Goal: Task Accomplishment & Management: Manage account settings

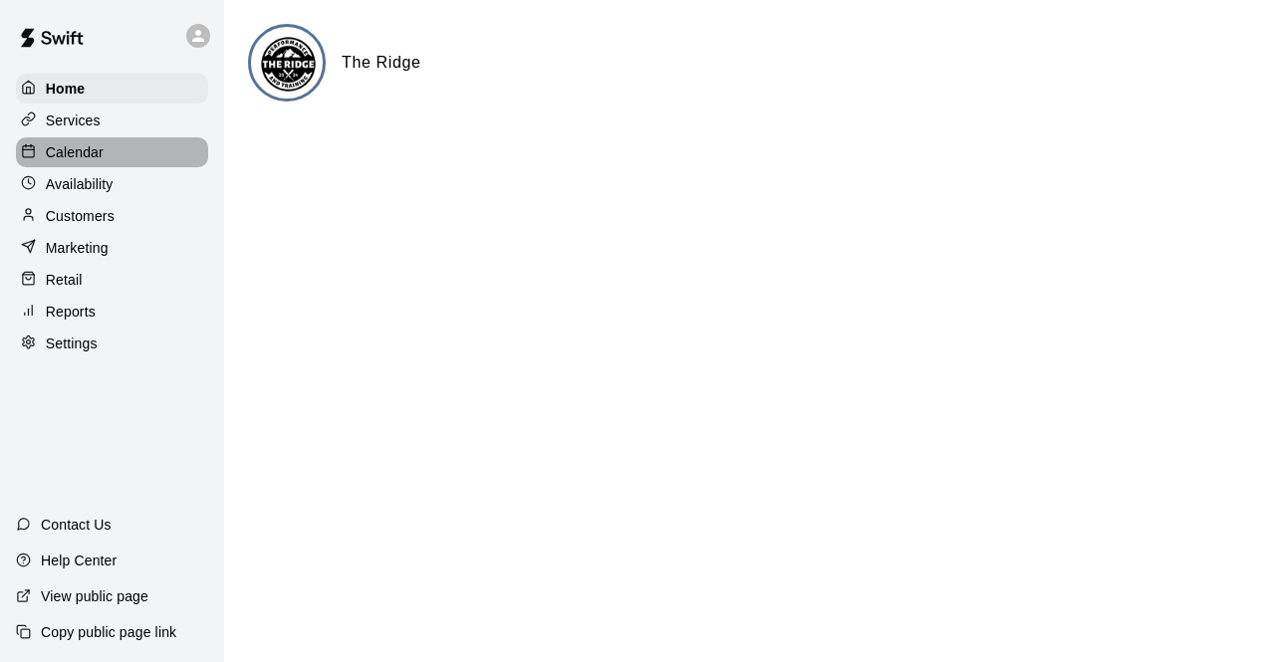
click at [100, 152] on p "Calendar" at bounding box center [75, 152] width 58 height 20
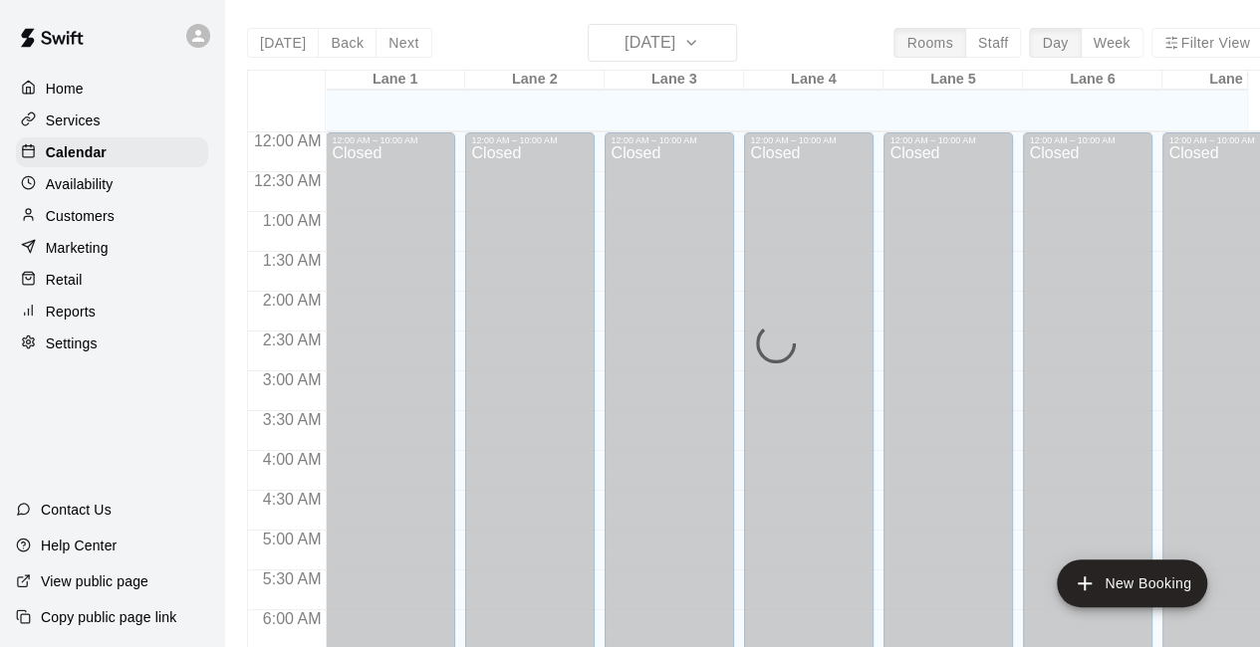
scroll to position [1299, 0]
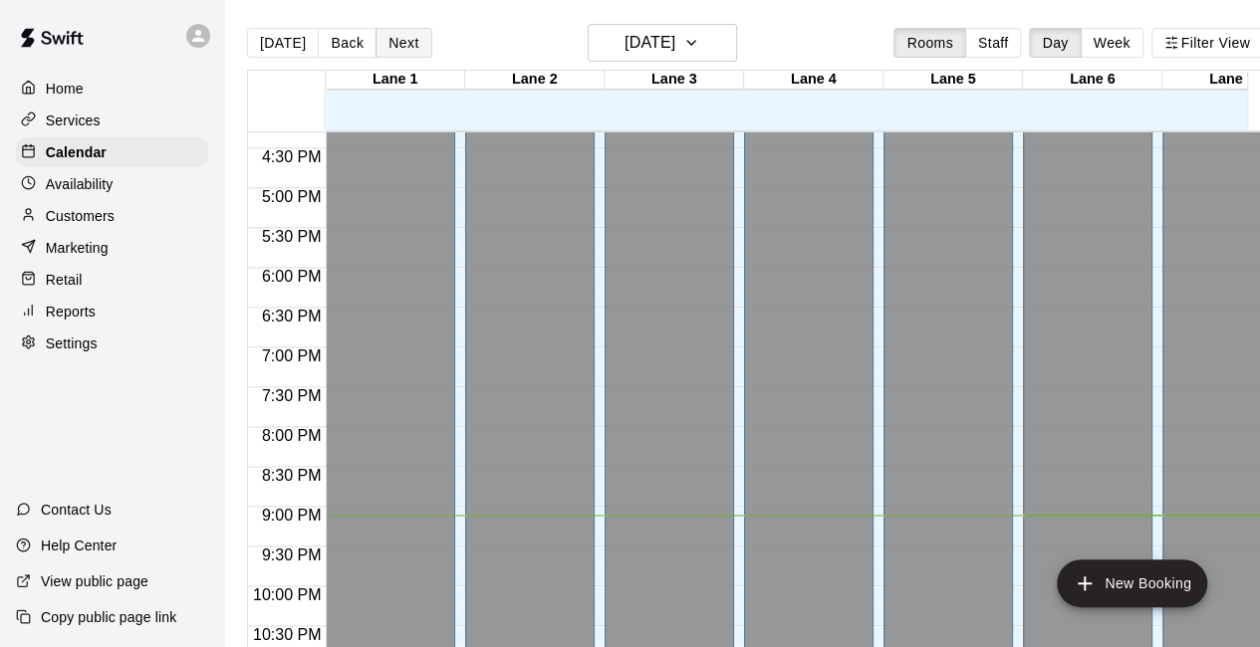
drag, startPoint x: 345, startPoint y: 53, endPoint x: 406, endPoint y: 55, distance: 61.8
click at [406, 55] on div "[DATE] Back Next" at bounding box center [339, 43] width 185 height 30
click at [406, 55] on button "Next" at bounding box center [403, 43] width 56 height 30
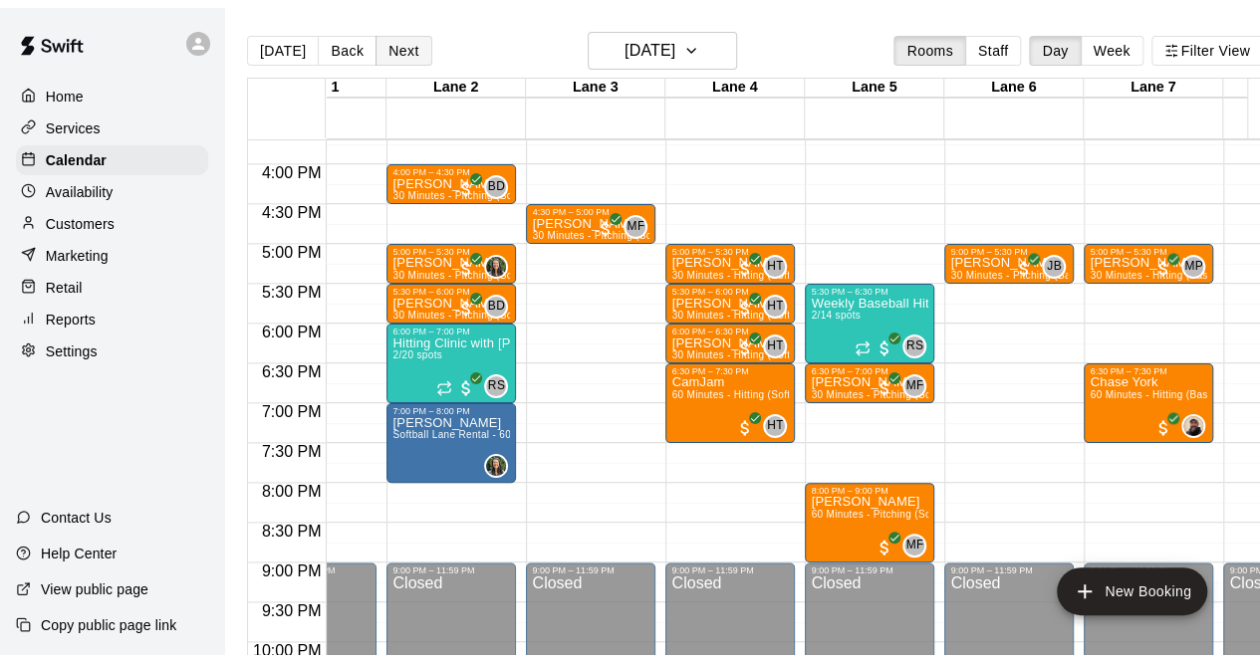
scroll to position [0, 77]
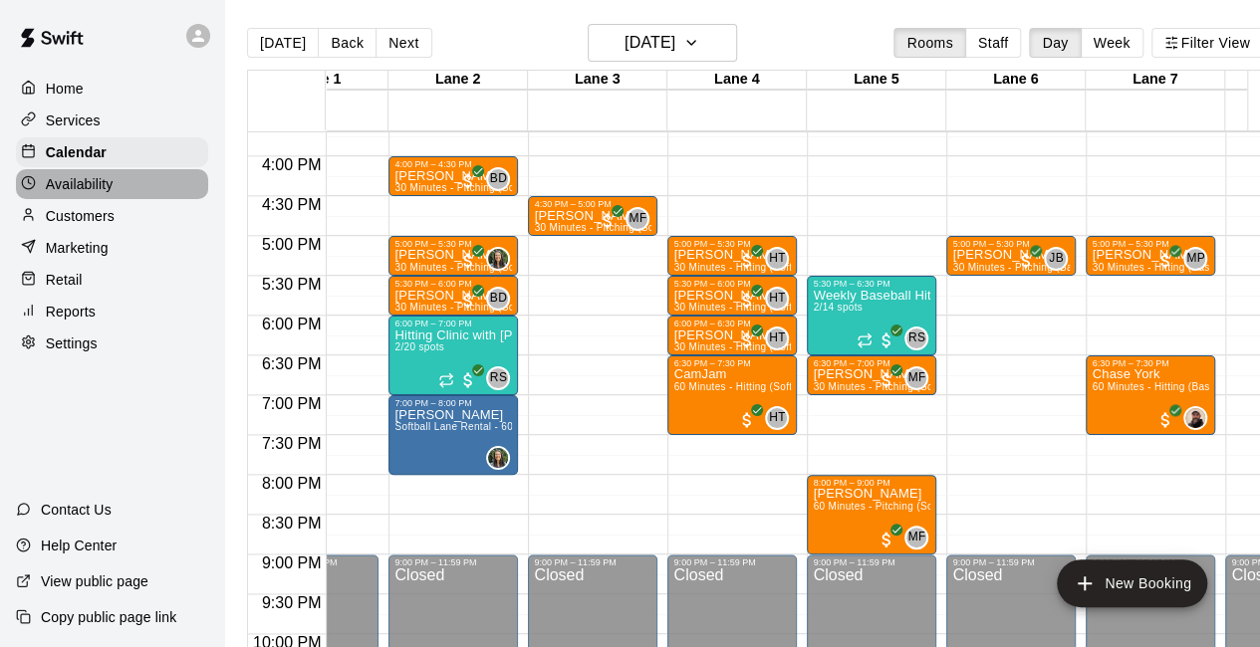
click at [84, 182] on p "Availability" at bounding box center [80, 184] width 68 height 20
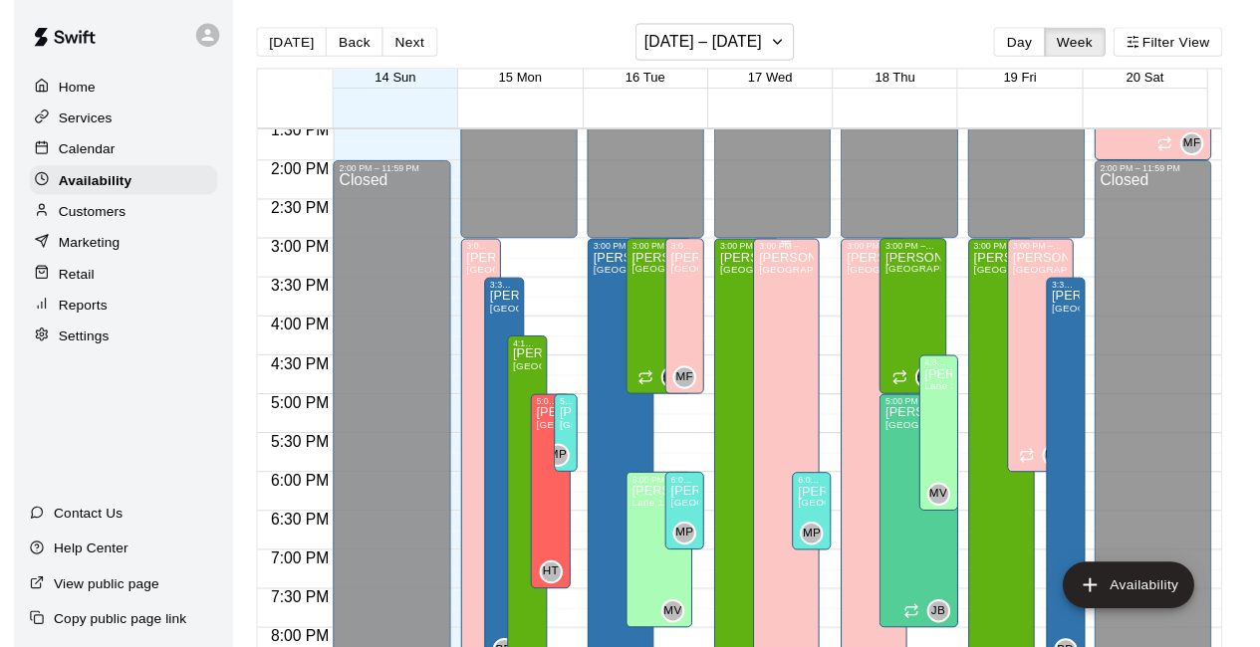
scroll to position [1086, 0]
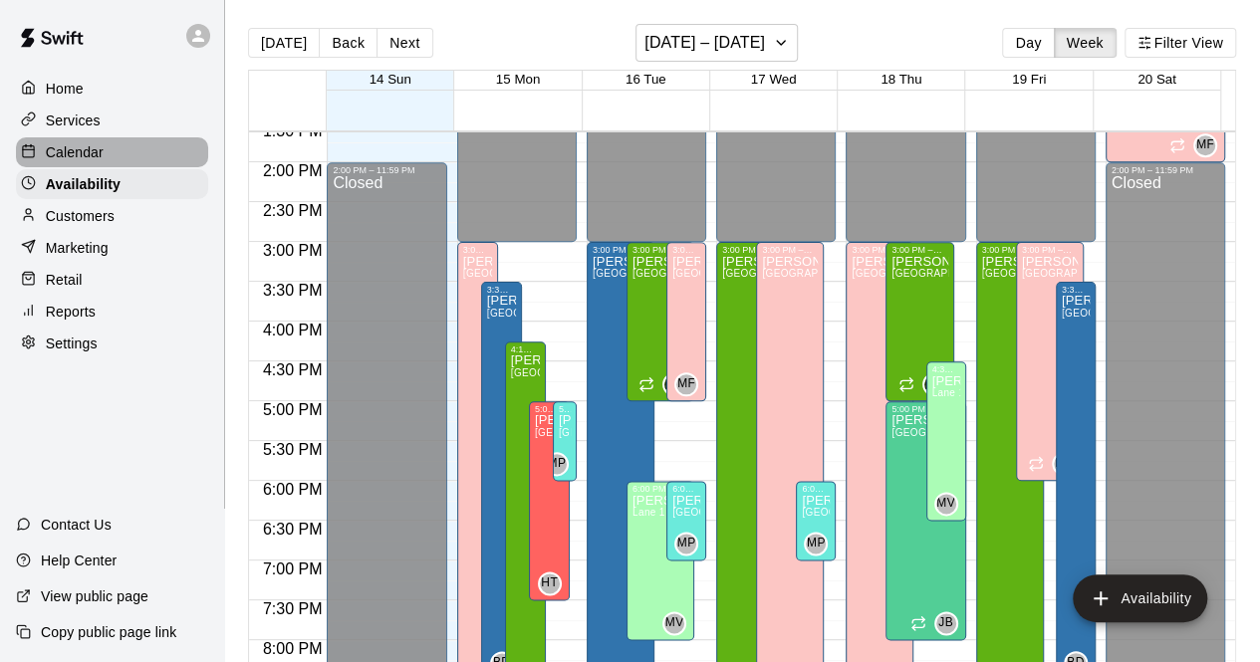
click at [59, 155] on p "Calendar" at bounding box center [75, 152] width 58 height 20
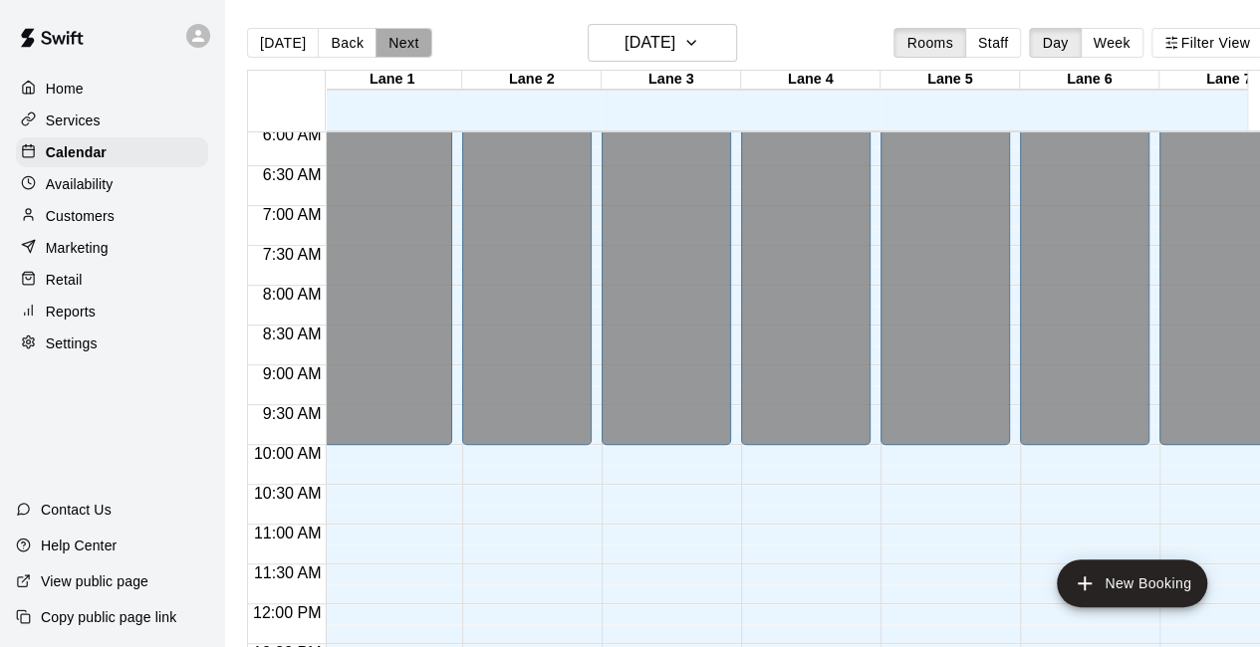
click at [412, 38] on button "Next" at bounding box center [403, 43] width 56 height 30
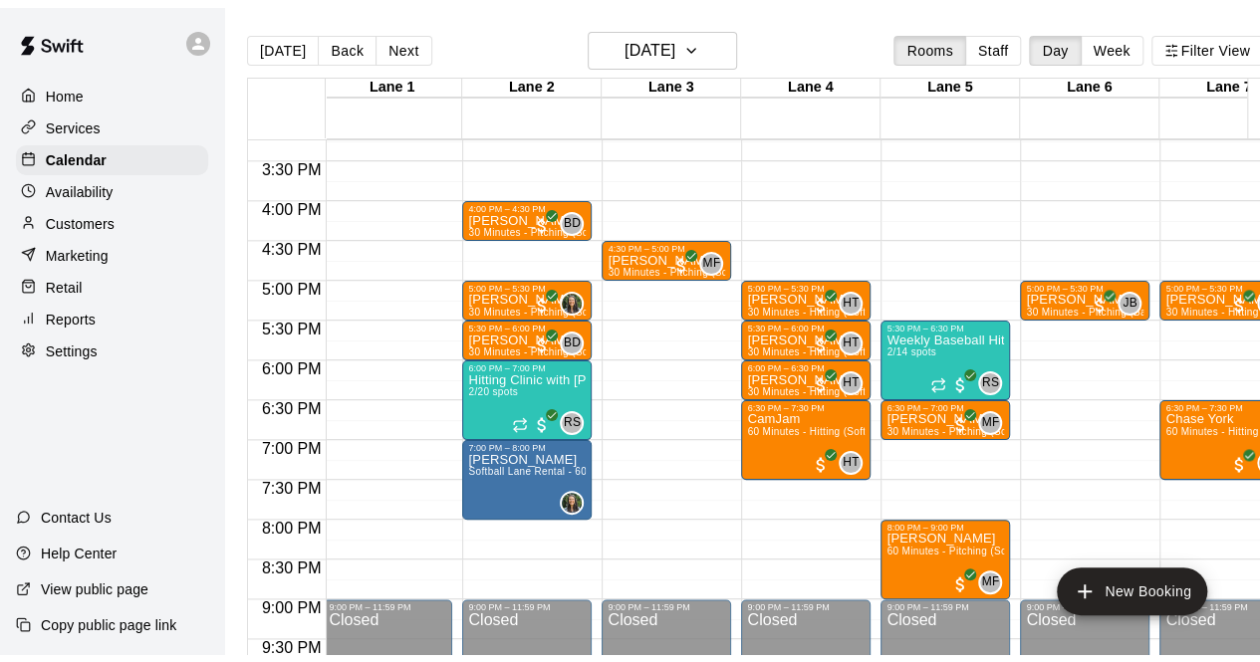
scroll to position [1216, 3]
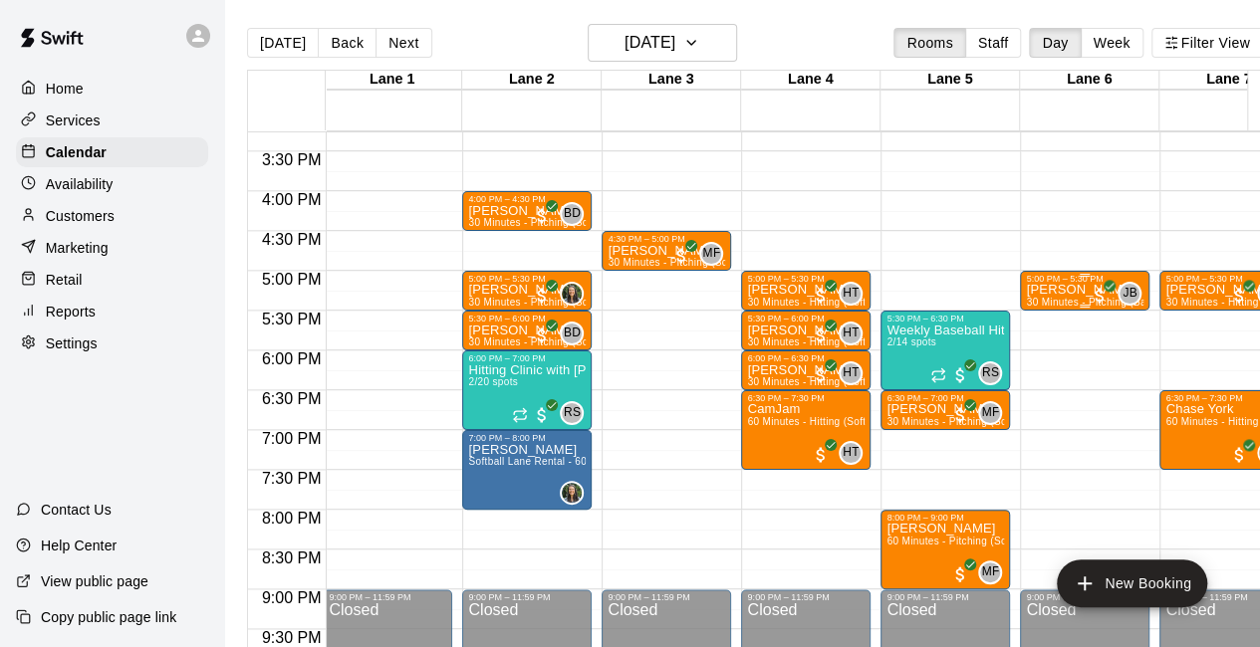
click at [1082, 290] on p "[PERSON_NAME]" at bounding box center [1085, 290] width 118 height 0
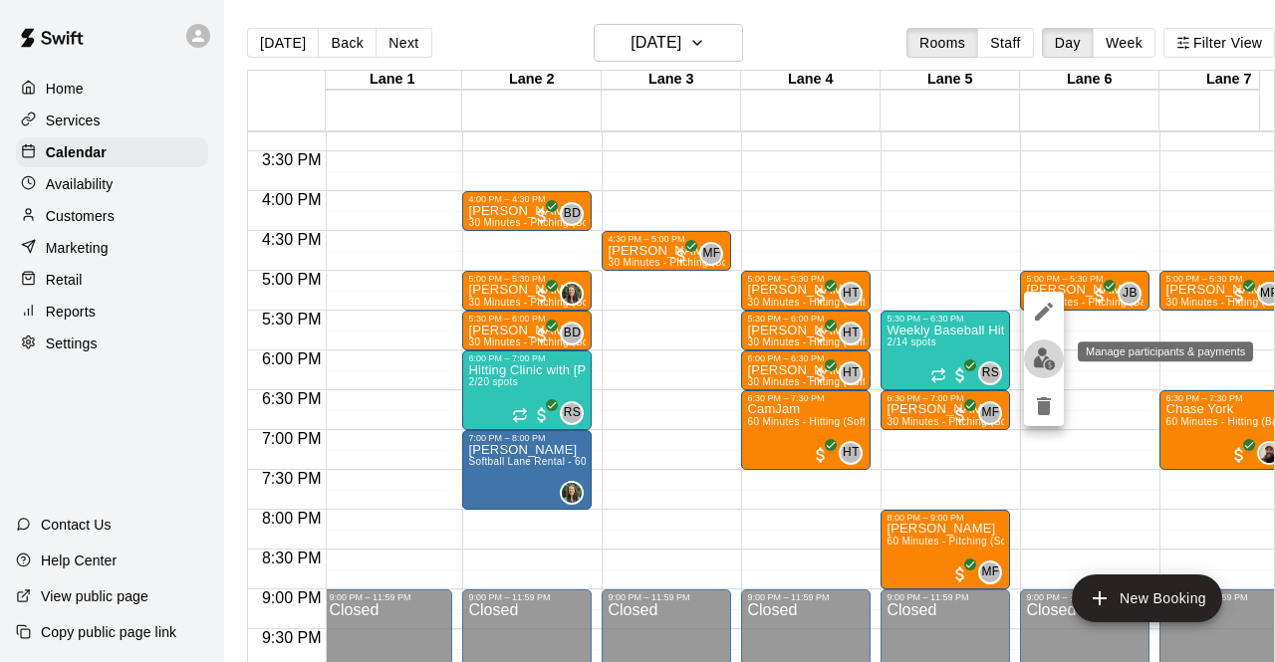
click at [1048, 363] on img "edit" at bounding box center [1044, 359] width 23 height 23
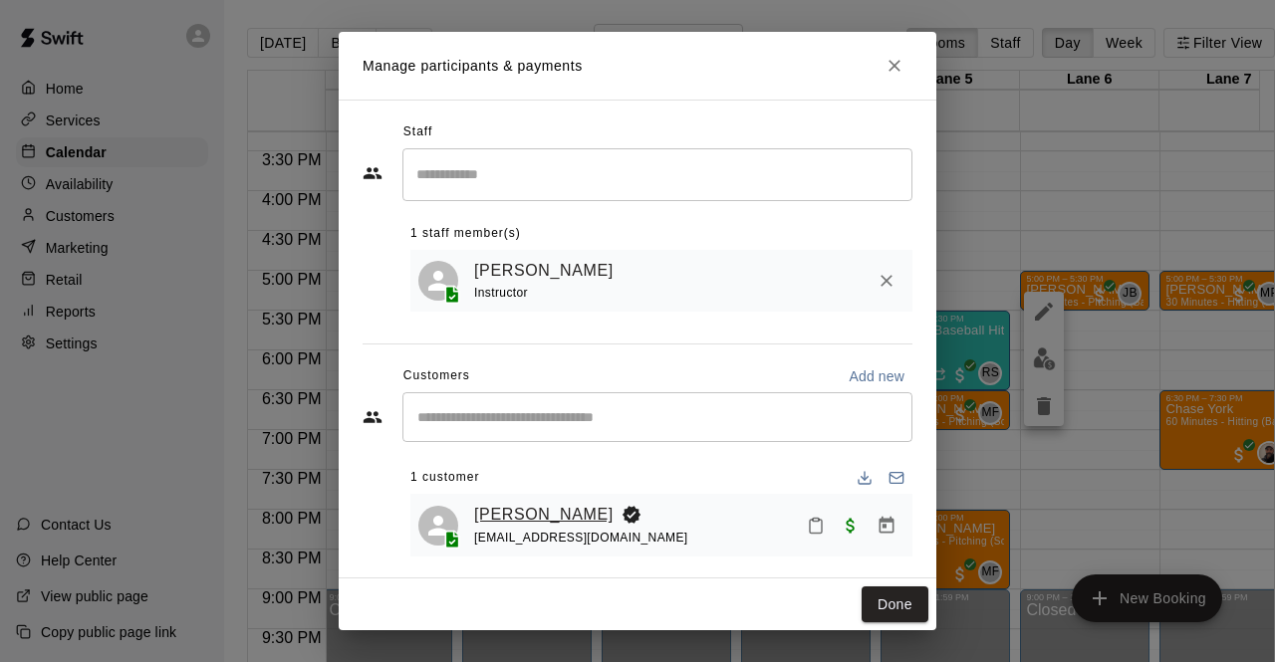
click at [540, 517] on link "[PERSON_NAME]" at bounding box center [543, 515] width 139 height 26
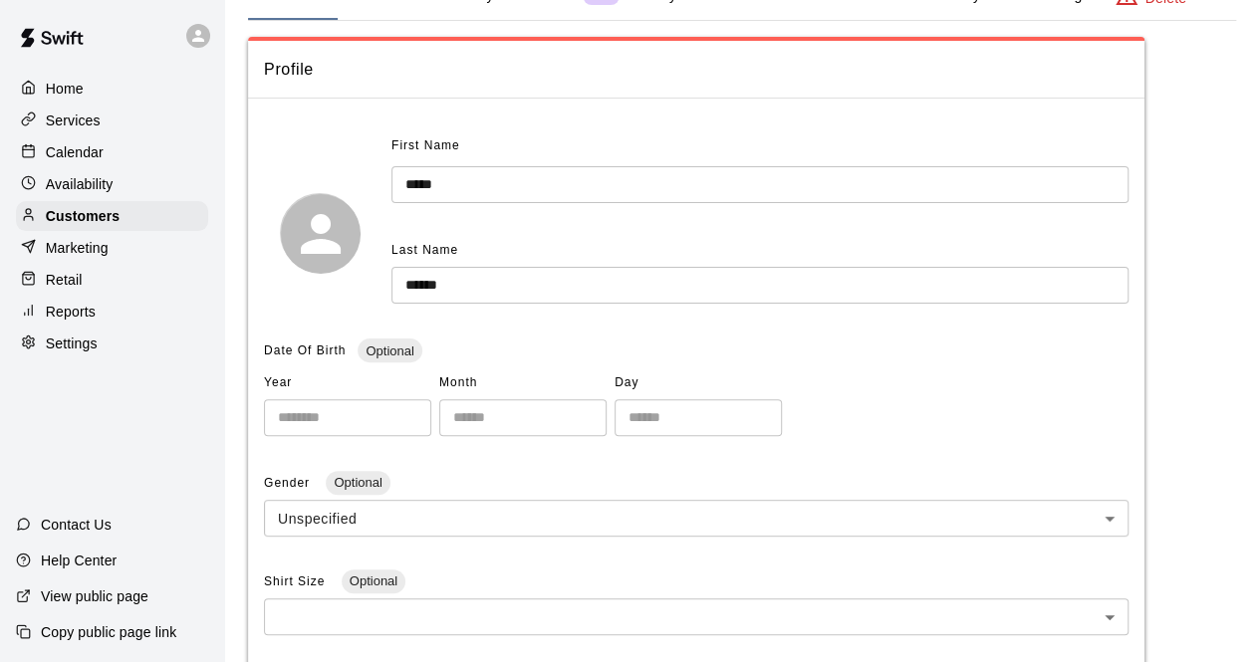
scroll to position [98, 0]
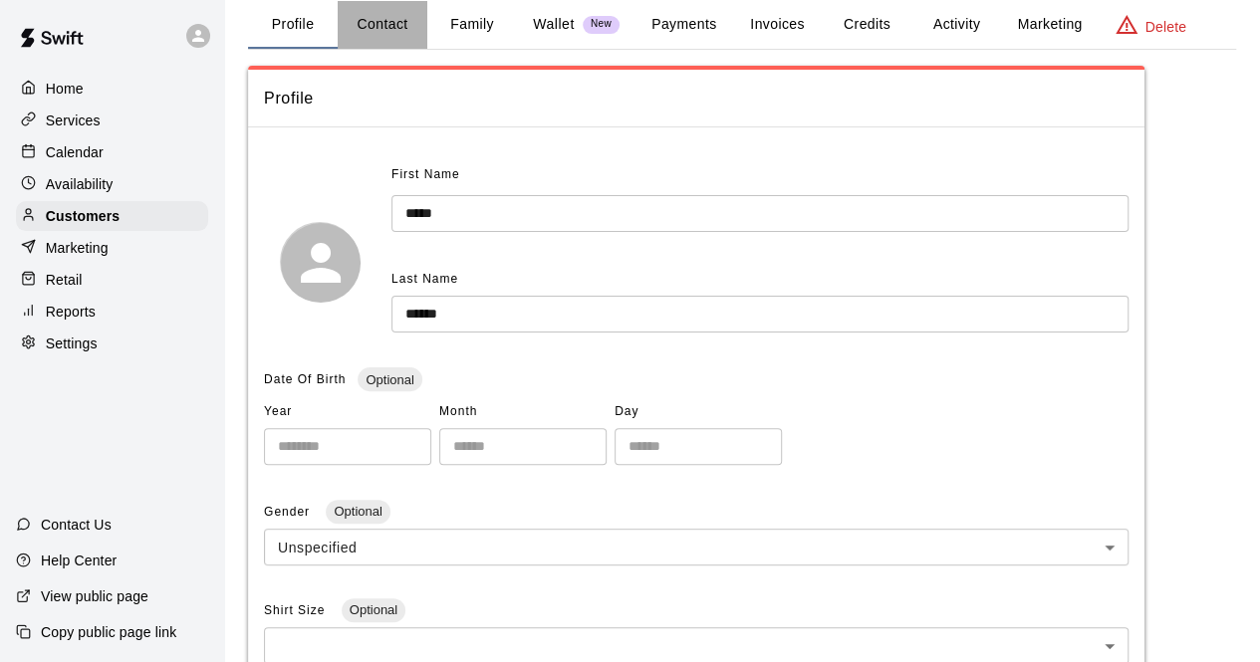
click at [385, 39] on button "Contact" at bounding box center [383, 25] width 90 height 48
select select "**"
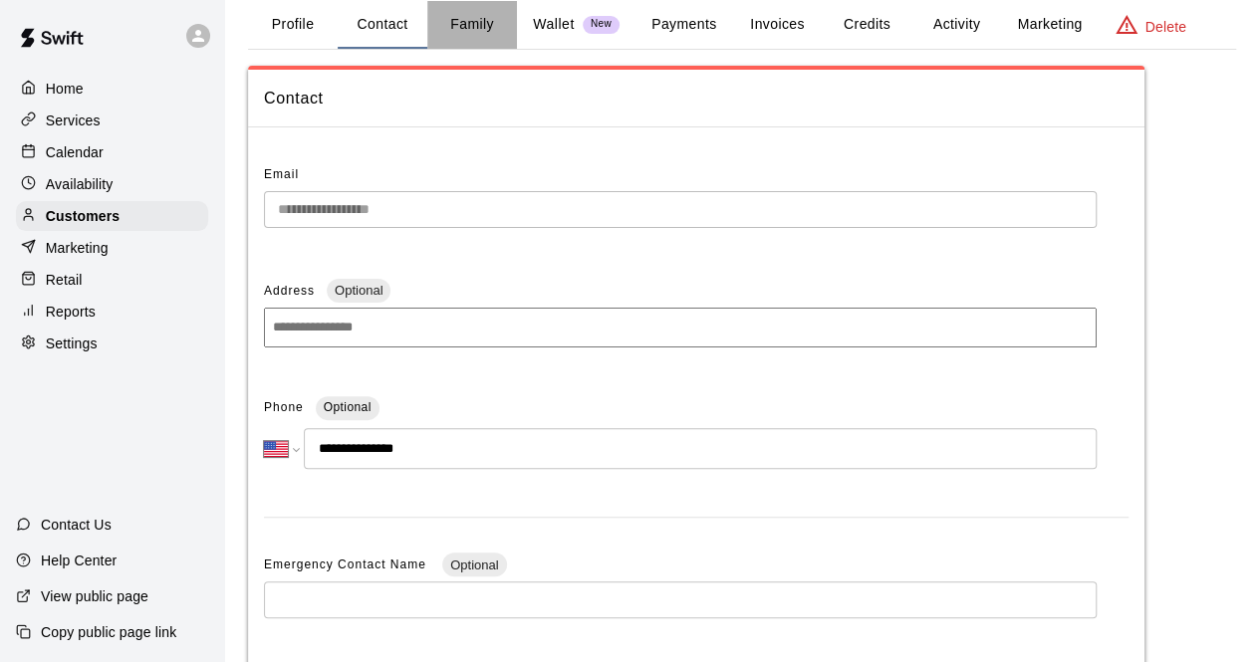
click at [484, 26] on button "Family" at bounding box center [472, 25] width 90 height 48
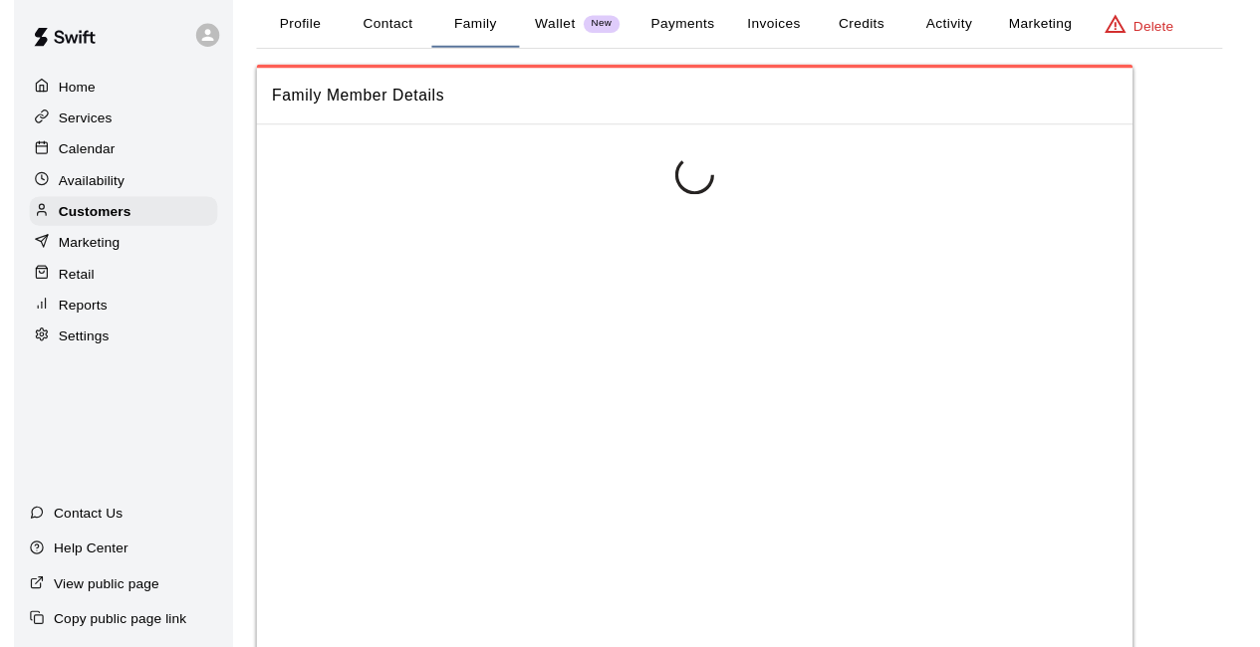
scroll to position [0, 0]
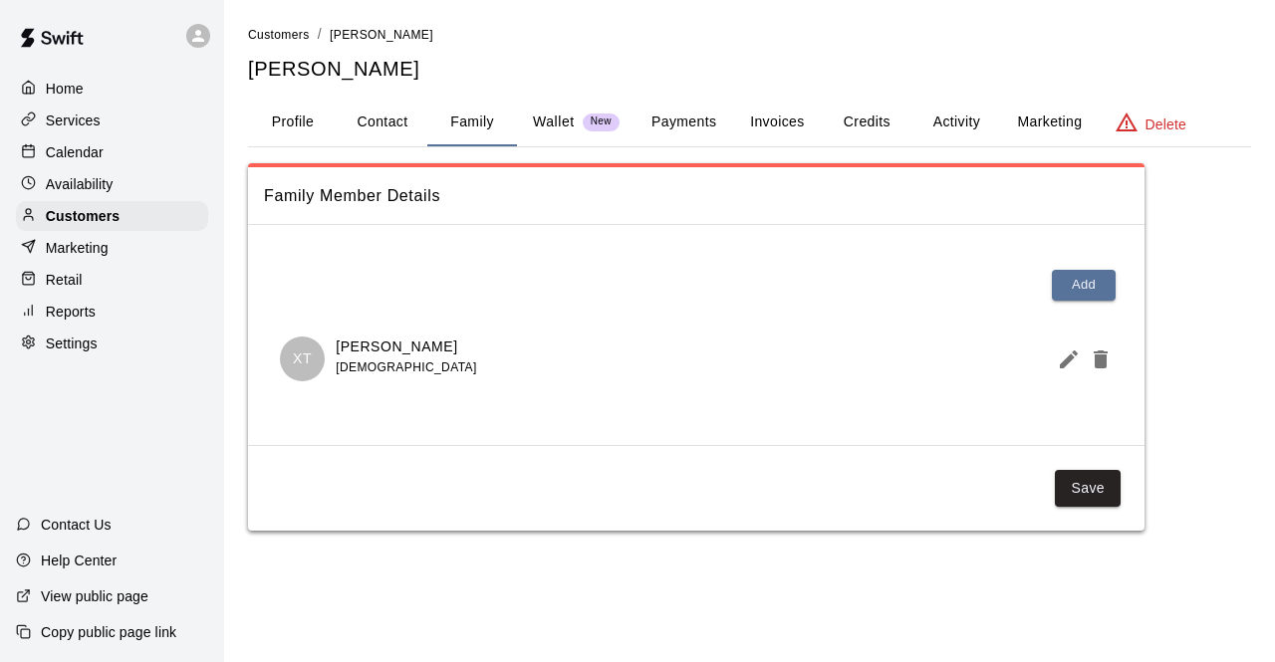
click at [118, 167] on div "Calendar" at bounding box center [112, 152] width 192 height 30
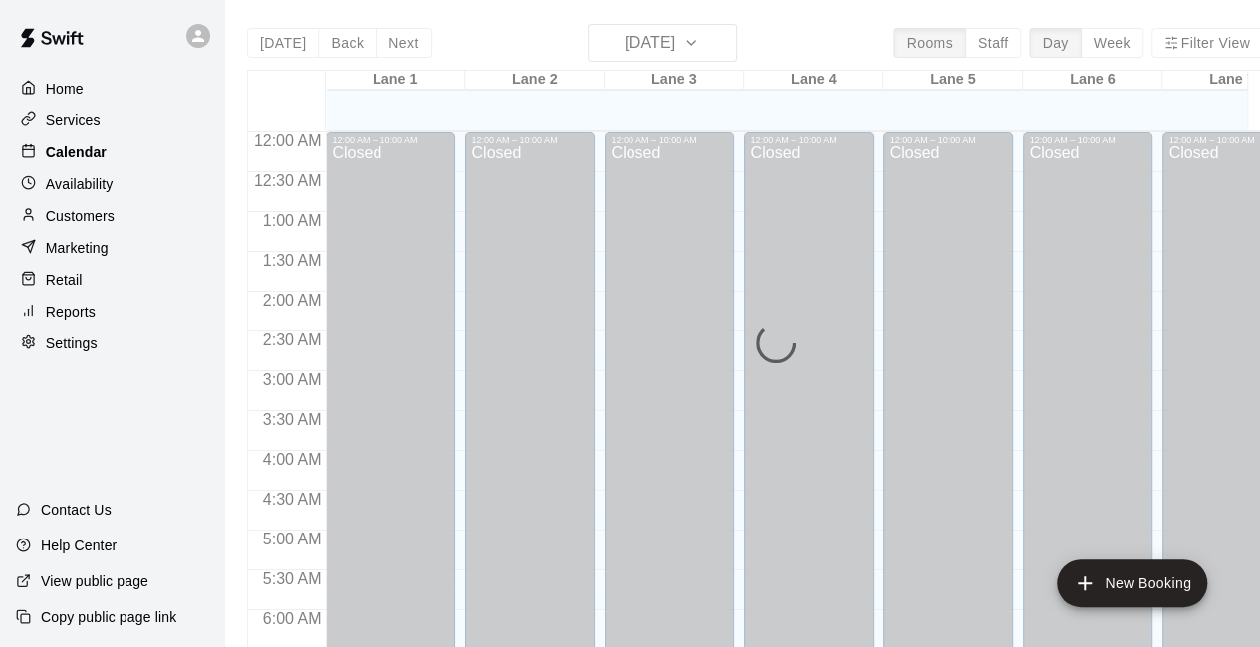
scroll to position [1299, 0]
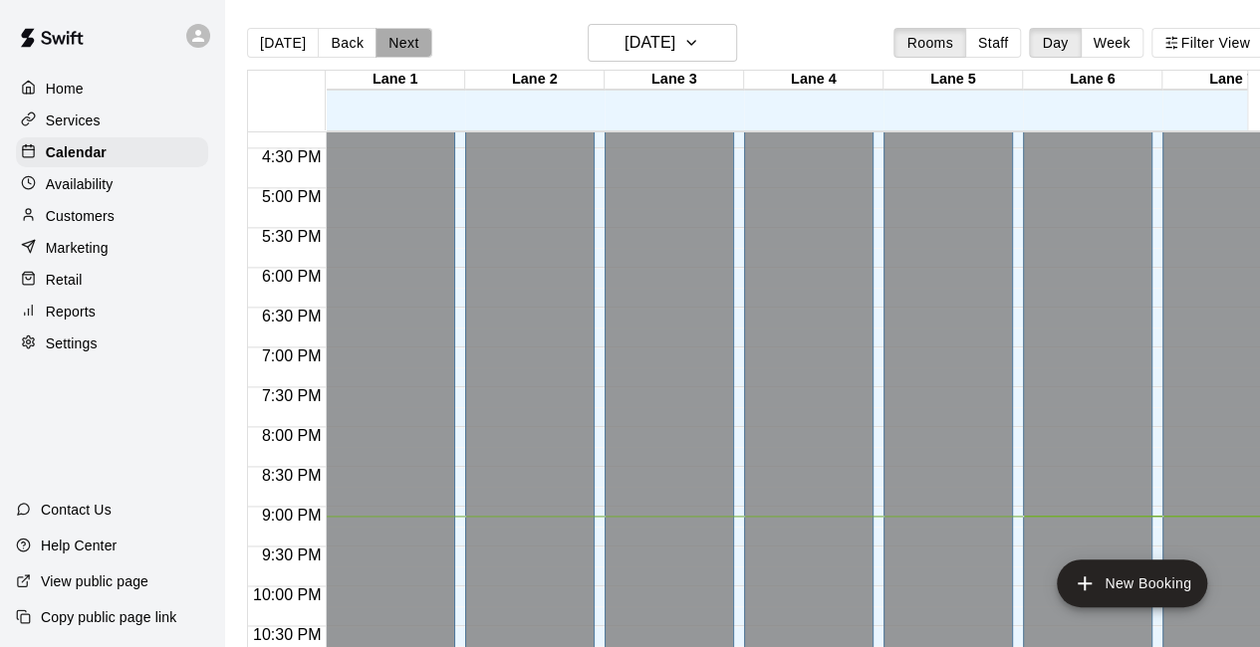
click at [400, 28] on button "Next" at bounding box center [403, 43] width 56 height 30
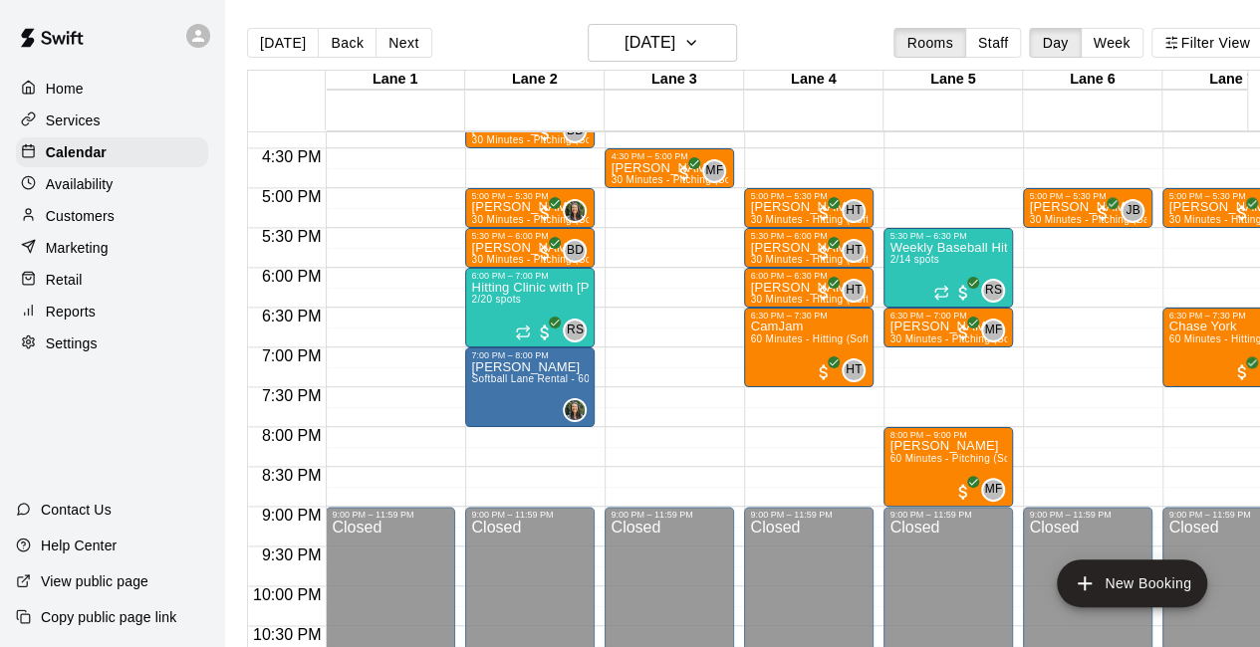
scroll to position [0, 38]
